Goal: Task Accomplishment & Management: Use online tool/utility

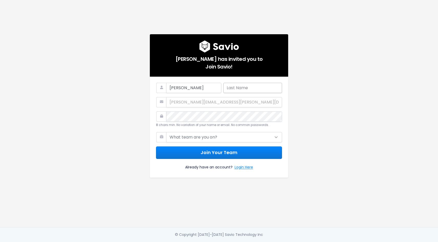
type input "Brooke"
click at [235, 91] on input "text" at bounding box center [252, 88] width 59 height 10
type input "Sweeney"
click at [205, 101] on div "brooke@marsello.com" at bounding box center [219, 102] width 126 height 10
click at [0, 242] on nordpass-autofill-portal at bounding box center [0, 242] width 0 height 0
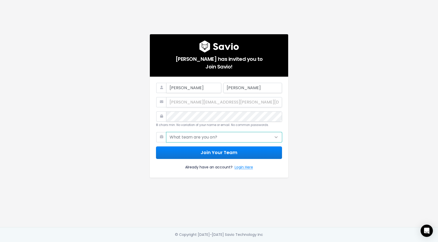
click at [203, 139] on select "What team are you on? Support Product Sales Customer Success Marketing Other" at bounding box center [224, 137] width 116 height 10
click at [0, 242] on nordpass-portal at bounding box center [0, 242] width 0 height 0
click at [202, 137] on select "What team are you on? Support Product Sales Customer Success Marketing Other" at bounding box center [224, 137] width 116 height 10
select select "PRODUCT"
click at [166, 132] on select "What team are you on? Support Product Sales Customer Success Marketing Other" at bounding box center [224, 137] width 116 height 10
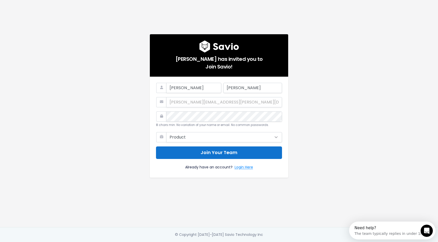
click at [198, 156] on button "Join Your Team" at bounding box center [219, 153] width 126 height 13
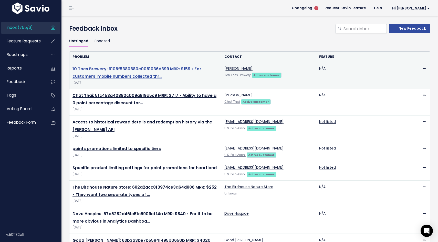
click at [122, 71] on link "10 Toes Brewery: 6108f5380880c0081036d399 MRR: $159 • For customers' mobile num…" at bounding box center [136, 72] width 129 height 13
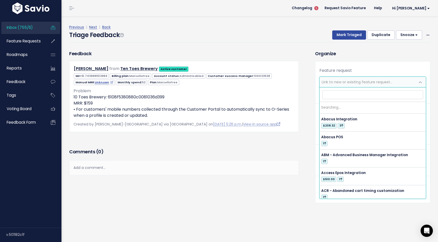
click at [349, 83] on span "Link to new or existing feature request..." at bounding box center [357, 82] width 71 height 5
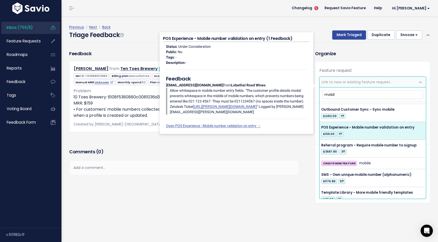
scroll to position [352, 0]
type input "m"
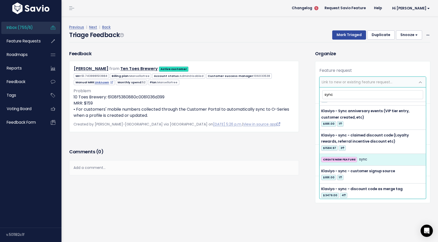
scroll to position [375, 0]
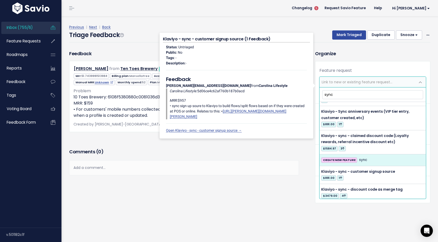
type input "sync"
click at [344, 158] on strong "CREATE NEW FEATURE" at bounding box center [339, 160] width 33 height 4
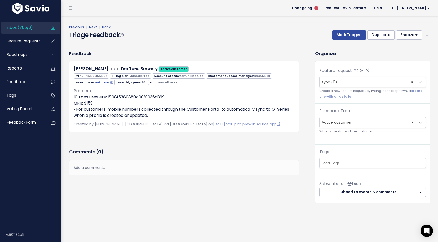
click at [336, 82] on span "sync (0)" at bounding box center [329, 82] width 15 height 5
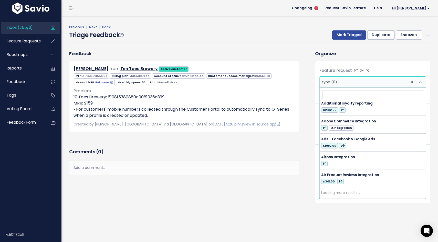
scroll to position [0, 0]
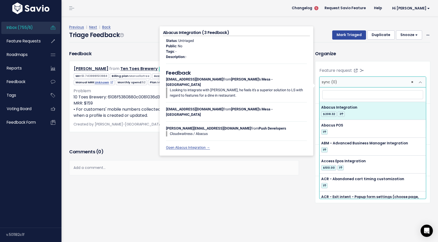
click at [343, 60] on div "Organize Feature request --------- sync (0) × sync (0) Create a new Feature Req…" at bounding box center [372, 126] width 123 height 153
click at [362, 56] on h3 "Organize" at bounding box center [372, 53] width 115 height 7
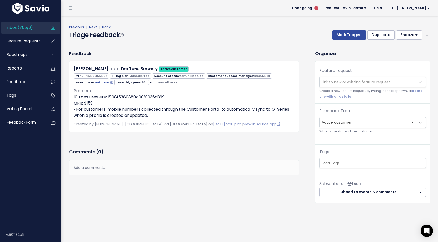
click at [346, 82] on span "Link to new or existing feature request..." at bounding box center [357, 82] width 71 height 5
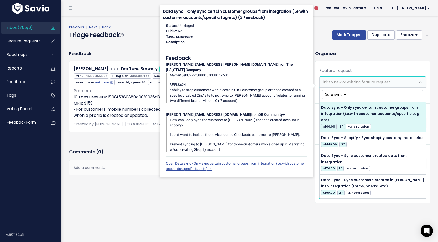
click at [336, 95] on input "Data sync -" at bounding box center [372, 94] width 101 height 9
click at [362, 93] on input "Data Sync -" at bounding box center [372, 94] width 101 height 9
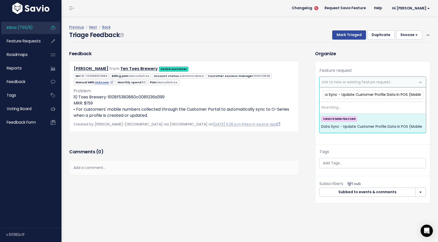
scroll to position [0, 7]
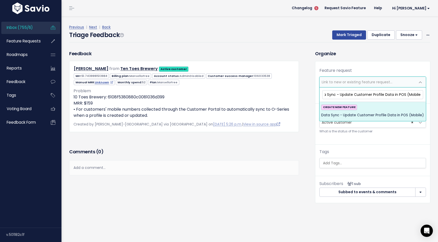
type input "Data Sync - Update Customer Profile Data in POS (Mobile)"
click at [363, 111] on div "CREATE NEW FEATURE Data Sync - Update Customer Profile Data in POS (Mobile)" at bounding box center [372, 112] width 103 height 14
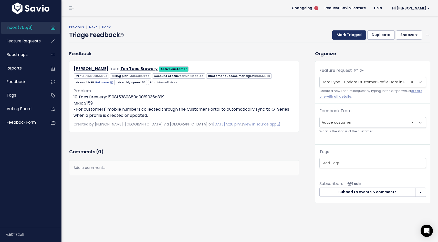
click at [348, 34] on button "Mark Triaged" at bounding box center [349, 34] width 34 height 9
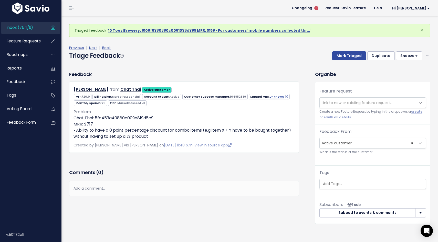
click at [332, 103] on span "Link to new or existing feature request..." at bounding box center [357, 102] width 71 height 5
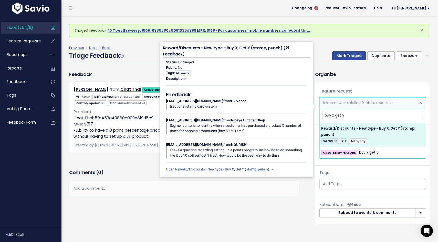
type input "buy x get y"
select select "13281"
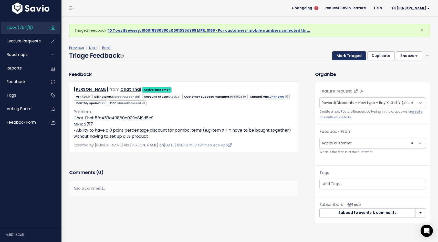
click at [349, 57] on button "Mark Triaged" at bounding box center [349, 55] width 34 height 9
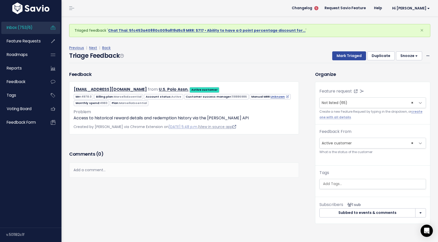
click at [227, 128] on link "View in source app" at bounding box center [217, 126] width 37 height 5
click at [92, 168] on div "Add a comment..." at bounding box center [184, 170] width 230 height 15
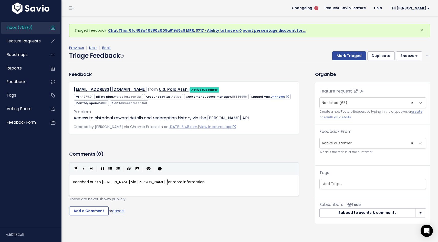
scroll to position [2, 94]
type textarea "Reached out to [PERSON_NAME] via [PERSON_NAME] for more information on what the…"
type textarea "trying to solve for"
click at [80, 213] on input "Add a Comment" at bounding box center [88, 211] width 39 height 9
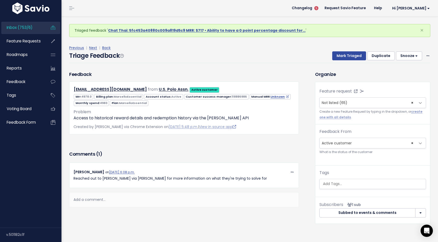
click at [414, 59] on button "Snooze" at bounding box center [409, 55] width 26 height 9
click at [401, 101] on button "14 days" at bounding box center [411, 99] width 37 height 10
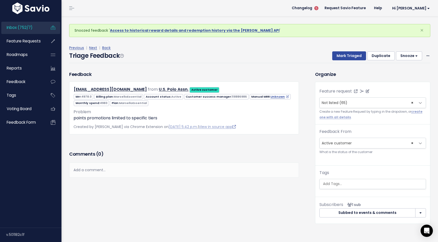
click at [355, 105] on span "× Not listed (65)" at bounding box center [368, 103] width 96 height 10
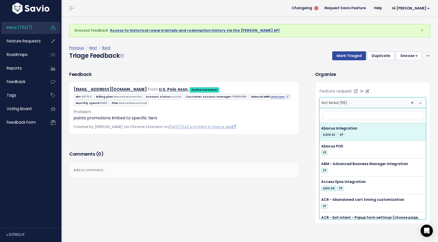
select select
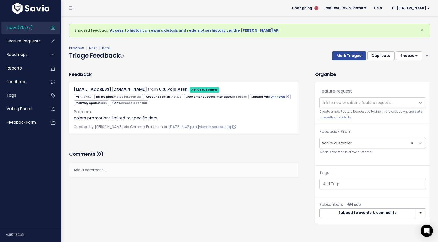
click at [229, 198] on div "Feedback [EMAIL_ADDRESS][DOMAIN_NAME] from U.S. Polo Assn." at bounding box center [188, 151] width 246 height 161
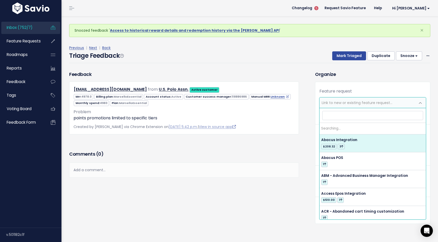
click at [335, 107] on span "Link to new or existing feature request..." at bounding box center [368, 103] width 96 height 10
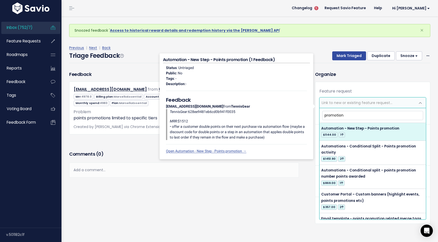
drag, startPoint x: 345, startPoint y: 115, endPoint x: 312, endPoint y: 108, distance: 34.1
click at [312, 109] on body "Inbox (752/7) Feature Requests Roadmaps" at bounding box center [219, 125] width 438 height 250
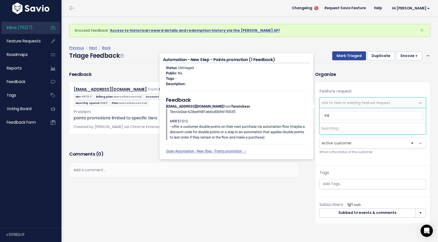
type input "c"
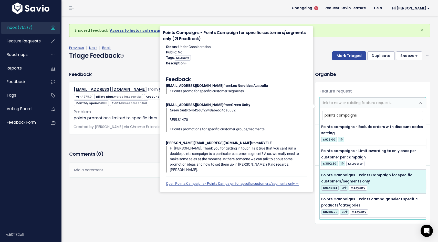
scroll to position [220, 0]
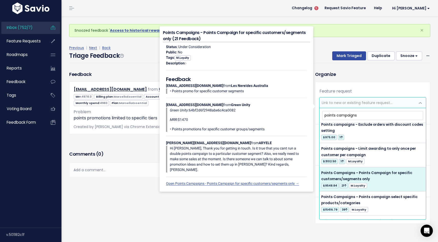
type input "points campaigns"
select select "12516"
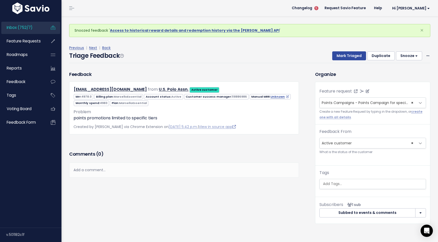
click at [357, 102] on span "Points Campaigns - Points Campaign for specific customers/segments only (21)" at bounding box center [394, 102] width 145 height 5
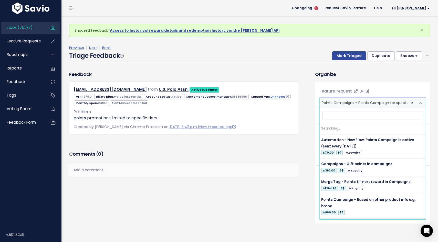
scroll to position [0, 0]
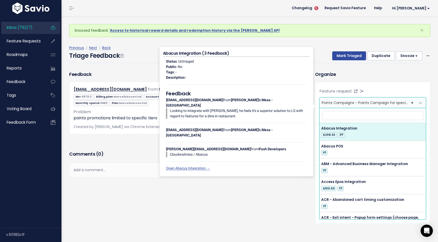
click at [393, 84] on div "Feature request --------- Not listed (65) <span class='js-fr-id font600' data-i…" at bounding box center [372, 140] width 115 height 117
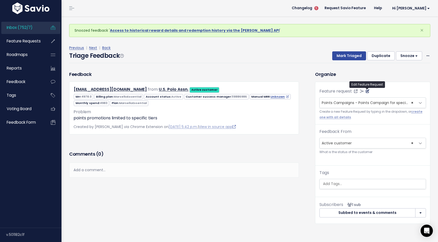
click at [367, 91] on icon at bounding box center [368, 92] width 4 height 4
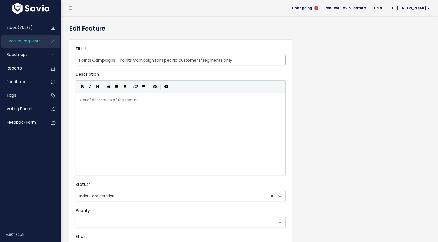
click at [238, 59] on input "Points Campaigns - Points Campaign for specific customers/segments only" at bounding box center [181, 60] width 210 height 10
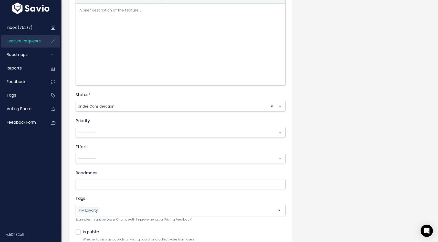
scroll to position [132, 0]
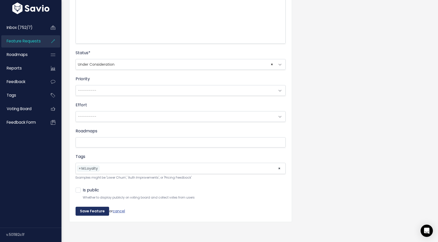
type input "Points Campaigns - Points Campaign for specific customers/segments only (VIP)"
click at [99, 210] on input "Save Feature" at bounding box center [93, 211] width 34 height 9
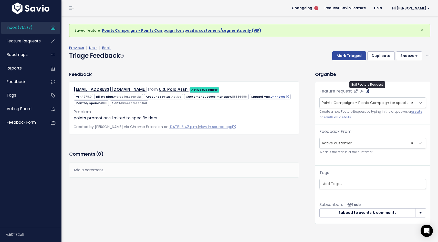
click at [367, 92] on icon at bounding box center [368, 92] width 4 height 4
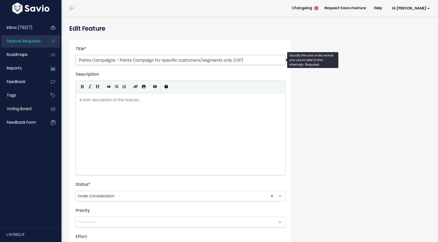
drag, startPoint x: 117, startPoint y: 61, endPoint x: 93, endPoint y: 60, distance: 23.3
click at [93, 60] on input "Points Campaigns - Points Campaign for specific customers/segments only (VIP)" at bounding box center [181, 60] width 210 height 10
drag, startPoint x: 155, startPoint y: 60, endPoint x: 133, endPoint y: 59, distance: 21.5
click at [133, 59] on input "Points Promotions - Points Campaign for specific customers/segments only (VIP)" at bounding box center [181, 60] width 210 height 10
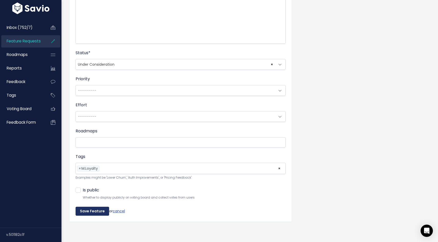
type input "Points Promotions - Points Promotions for specific customers/segments only (VIP)"
click at [83, 213] on input "Save Feature" at bounding box center [93, 211] width 34 height 9
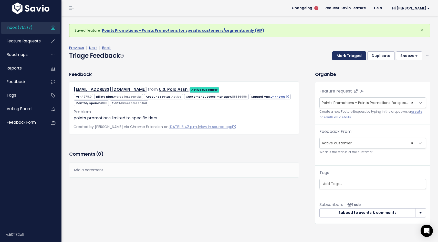
click at [356, 56] on button "Mark Triaged" at bounding box center [349, 55] width 34 height 9
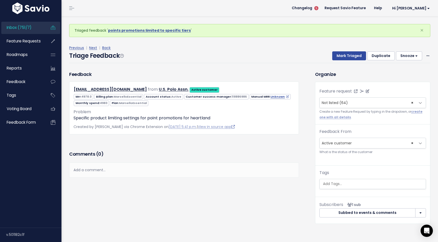
click at [346, 102] on span "Not listed (64)" at bounding box center [335, 102] width 26 height 5
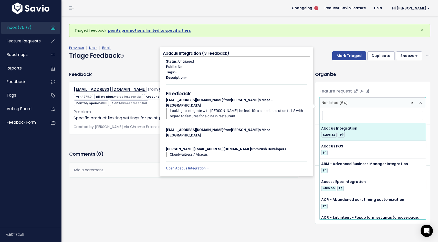
select select
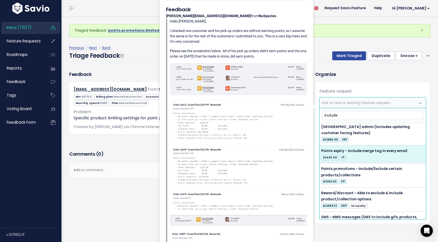
scroll to position [185, 0]
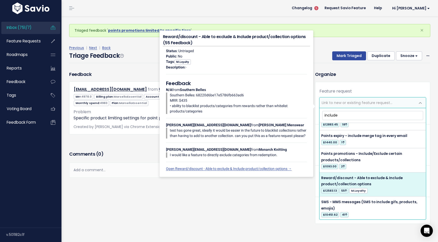
type input "include"
select select "13140"
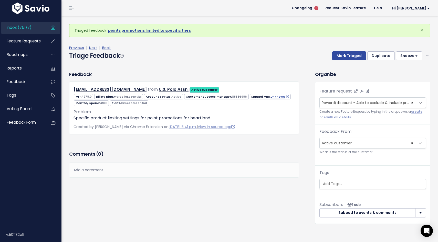
click at [368, 103] on span "Reward/discount - Able to exclude & Include product/collection options (55)" at bounding box center [391, 102] width 138 height 5
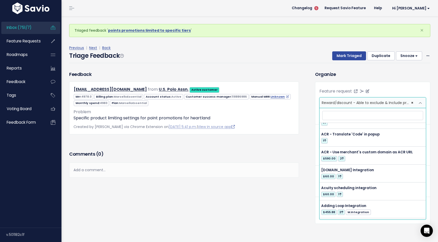
scroll to position [0, 0]
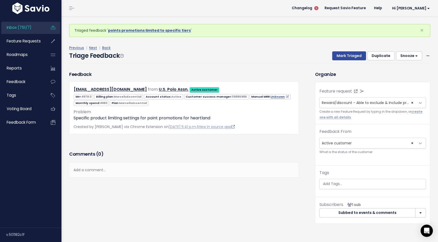
click at [375, 86] on div "Feature request --------- Not listed (64) <span class='js-fr-id font600' data-i…" at bounding box center [372, 140] width 115 height 117
select select
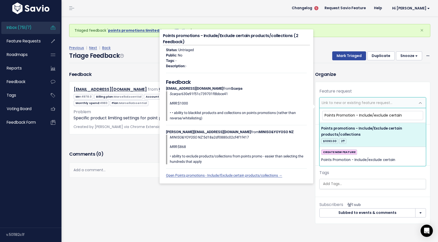
type input "Points Promotion - Include/exclude certain"
select select "46014"
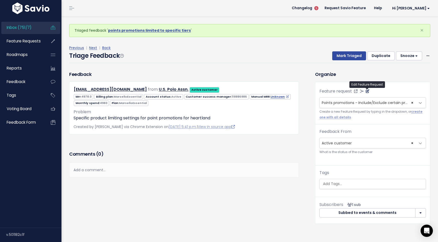
click at [368, 92] on icon at bounding box center [368, 92] width 4 height 4
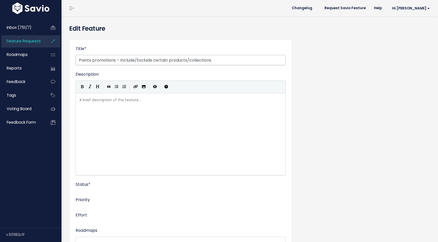
click at [217, 57] on input "Points promotions - Include/Exclude certain products/collections" at bounding box center [181, 60] width 210 height 10
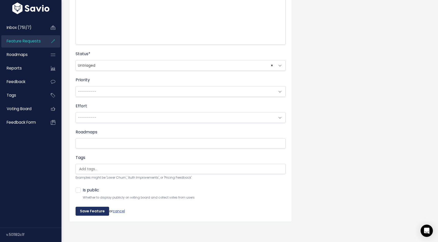
type input "Points promotions - Include/Exclude certain products/collections (Heartland)"
click at [83, 214] on input "Save Feature" at bounding box center [93, 211] width 34 height 9
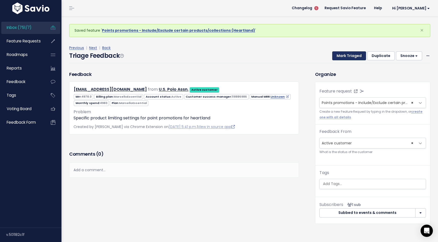
click at [347, 56] on button "Mark Triaged" at bounding box center [349, 55] width 34 height 9
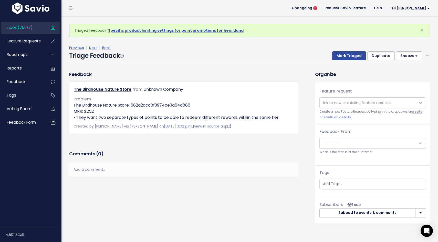
click at [200, 127] on link "View in source app" at bounding box center [212, 126] width 37 height 5
click at [412, 57] on button "Snooze" at bounding box center [409, 55] width 26 height 9
click at [404, 101] on button "14 days" at bounding box center [411, 99] width 37 height 10
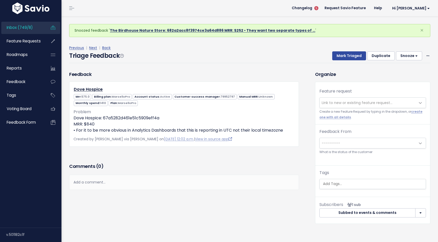
click at [205, 31] on link "The Birdhouse Nature Store: 682a2acc8f3974ce3a64d886 MRR: $252 • They want two …" at bounding box center [212, 30] width 205 height 5
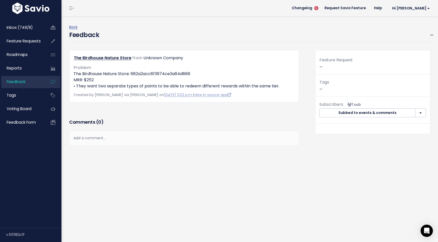
click at [97, 140] on div "Add a comment..." at bounding box center [184, 138] width 230 height 15
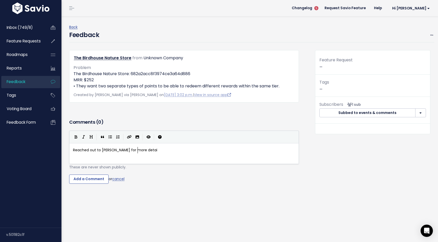
scroll to position [2, 67]
type textarea "Reached out to Alicia for more details"
click at [86, 185] on div "Comments ( 0 ) Add a comment... Reached out to Alicia for more details | | | | …" at bounding box center [183, 158] width 237 height 81
click at [87, 181] on input "Add a Comment" at bounding box center [88, 179] width 39 height 9
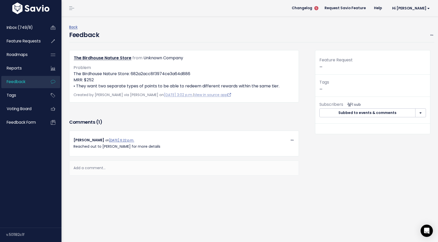
click at [85, 172] on div "Add a comment..." at bounding box center [184, 168] width 230 height 15
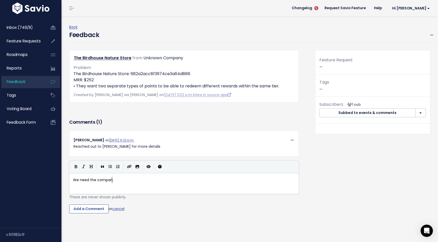
scroll to position [2, 40]
type textarea "We need the company and MMR"
type textarea "RR assocaited"
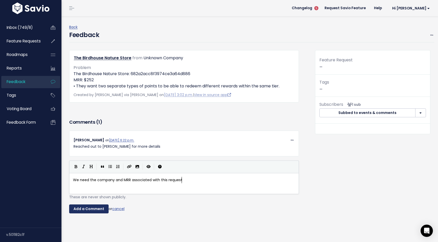
type textarea "iated with this request"
click at [81, 211] on input "Add a Comment" at bounding box center [88, 209] width 39 height 9
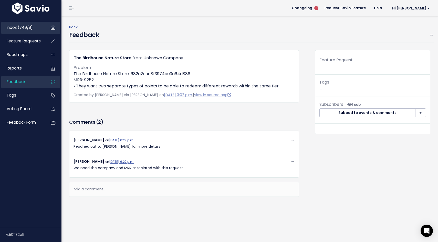
click at [32, 30] on span "Inbox (749/8)" at bounding box center [20, 27] width 26 height 5
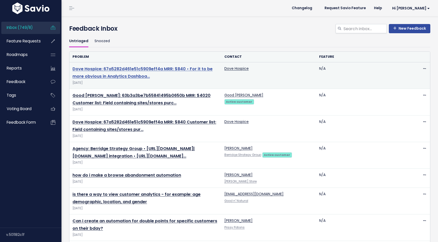
click at [118, 70] on link "Dove Hospice: 67a5282d461e51c5909eff4a MRR: $840 • For it to be more obvious in…" at bounding box center [142, 72] width 140 height 13
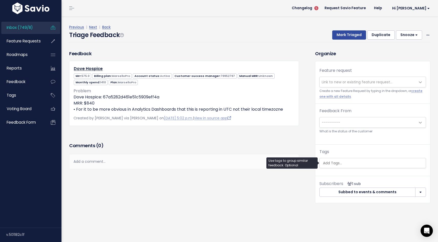
click at [353, 166] on input "search" at bounding box center [374, 163] width 106 height 5
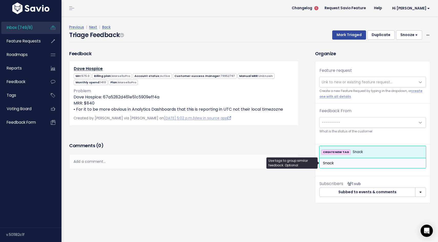
type input "Snack"
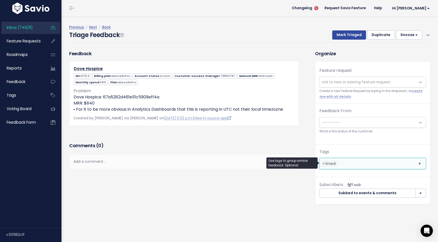
click at [266, 208] on div "Feedback Dove Hospice Mrr: 575.0 Billing plan: MarselloPro Active 79952797 1410" at bounding box center [188, 131] width 246 height 162
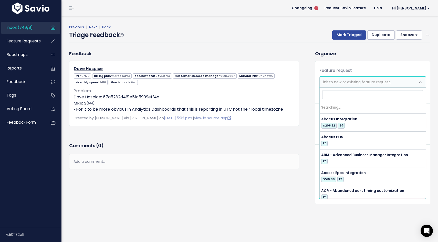
click at [344, 83] on span "Link to new or existing feature request..." at bounding box center [357, 82] width 71 height 5
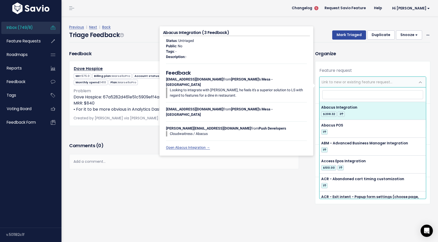
click at [336, 97] on input "search" at bounding box center [372, 94] width 101 height 9
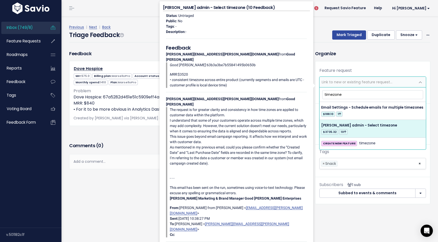
type input "timezone"
select select "38245"
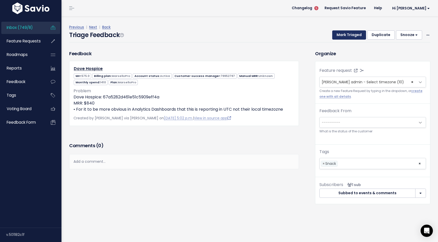
click at [347, 35] on button "Mark Triaged" at bounding box center [349, 34] width 34 height 9
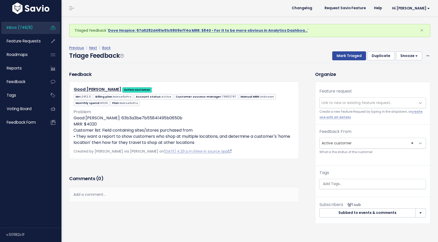
click at [220, 56] on div "Triage Feedback Mark Triaged Duplicate [GEOGRAPHIC_DATA] 1 day 3 days 7 days 14…" at bounding box center [249, 57] width 361 height 12
